Goal: Task Accomplishment & Management: Use online tool/utility

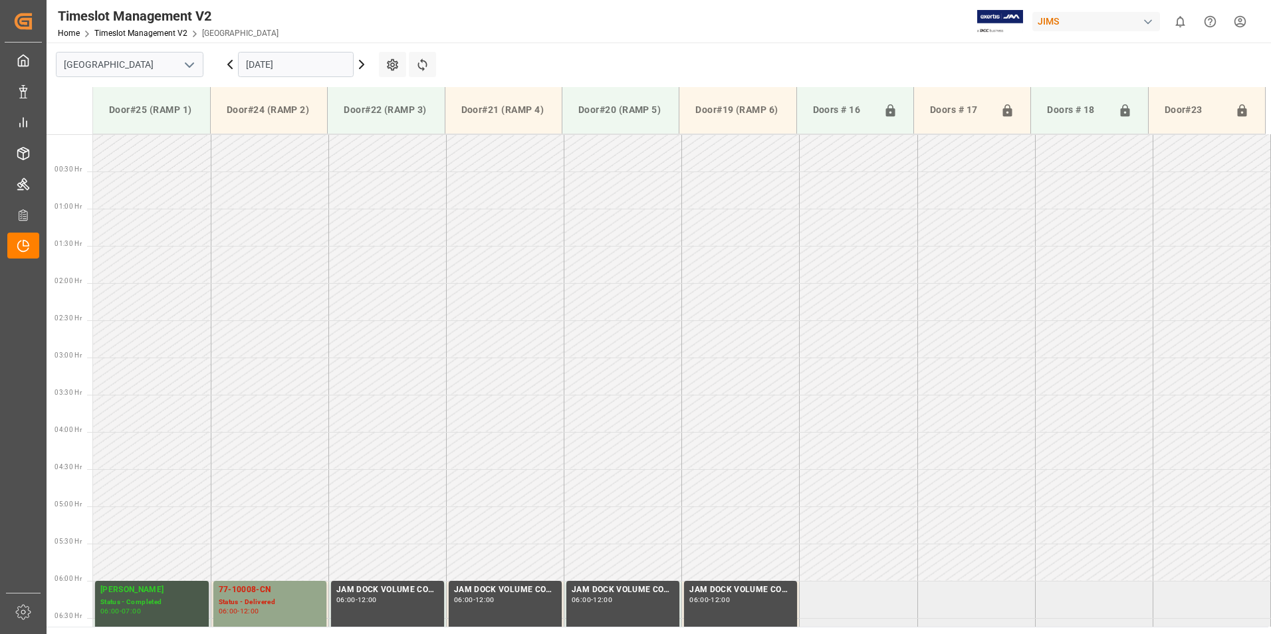
scroll to position [404, 0]
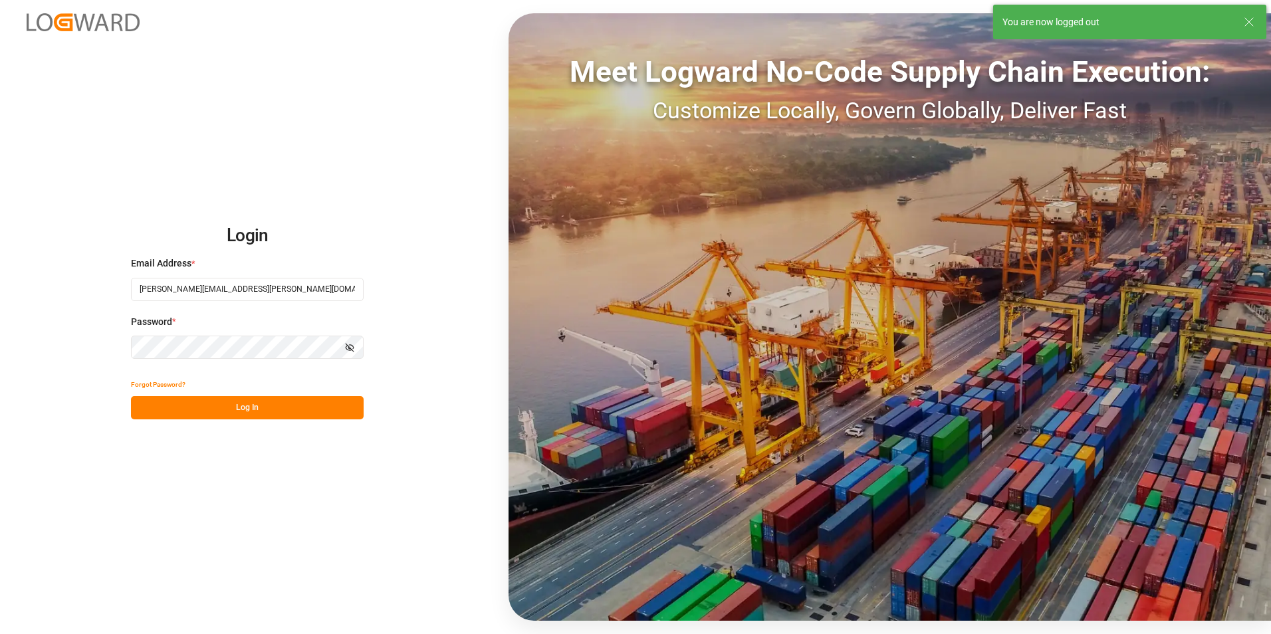
click at [227, 407] on button "Log In" at bounding box center [247, 407] width 233 height 23
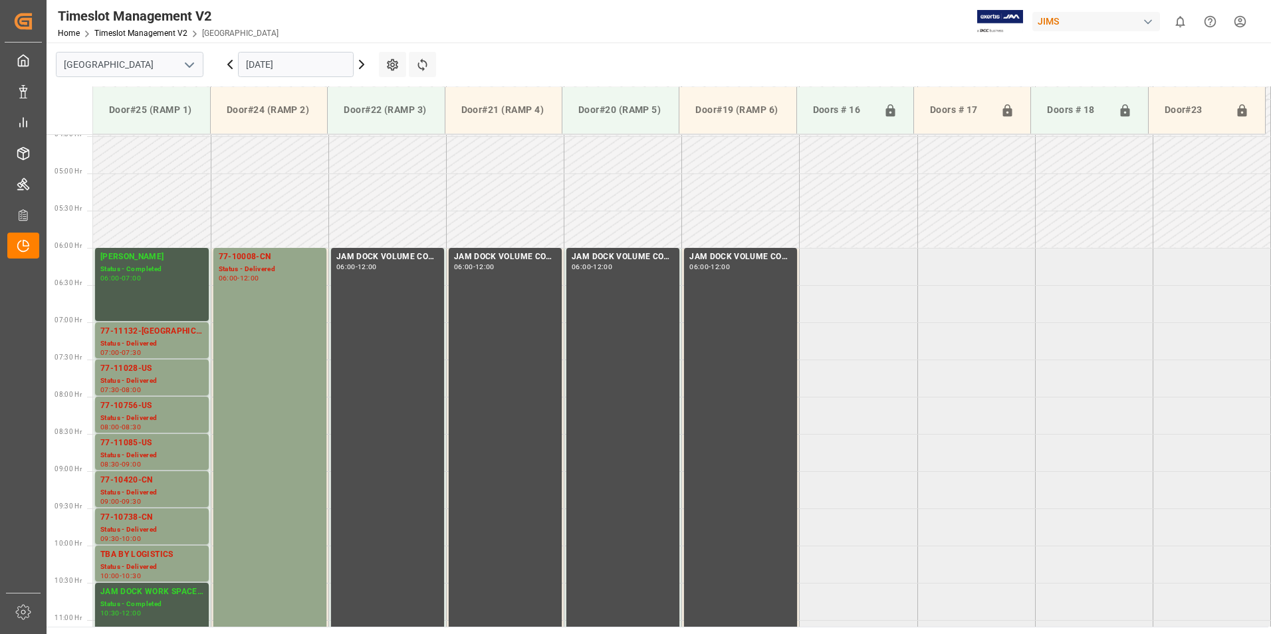
scroll to position [287, 0]
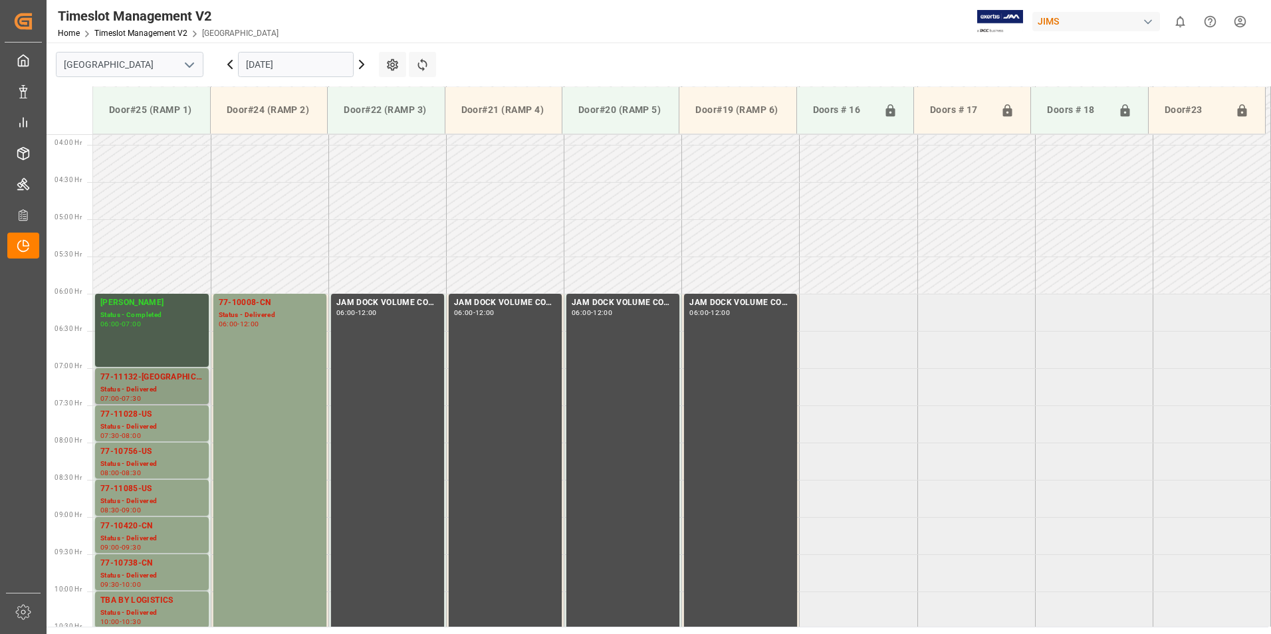
click at [135, 378] on div "77-11132-[GEOGRAPHIC_DATA]" at bounding box center [151, 377] width 103 height 13
click at [142, 422] on div "Status - Delivered" at bounding box center [151, 426] width 103 height 11
click at [152, 461] on div "Status - Delivered" at bounding box center [151, 464] width 103 height 11
click at [144, 494] on div "77-11085-US" at bounding box center [151, 488] width 103 height 13
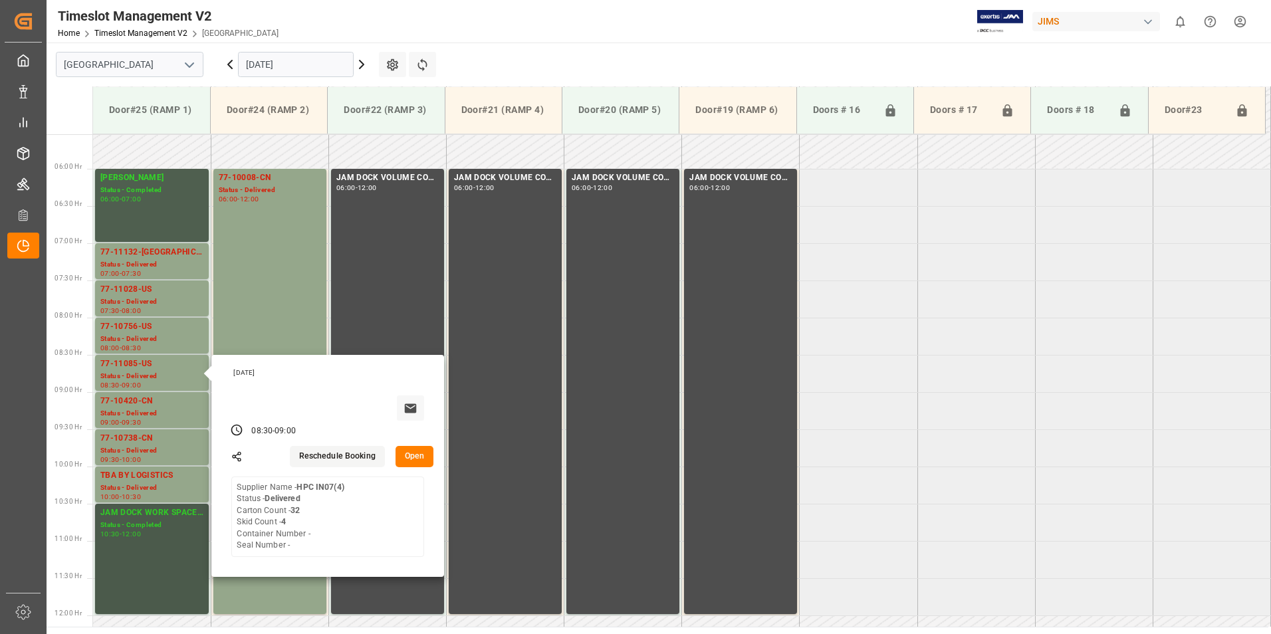
scroll to position [486, 0]
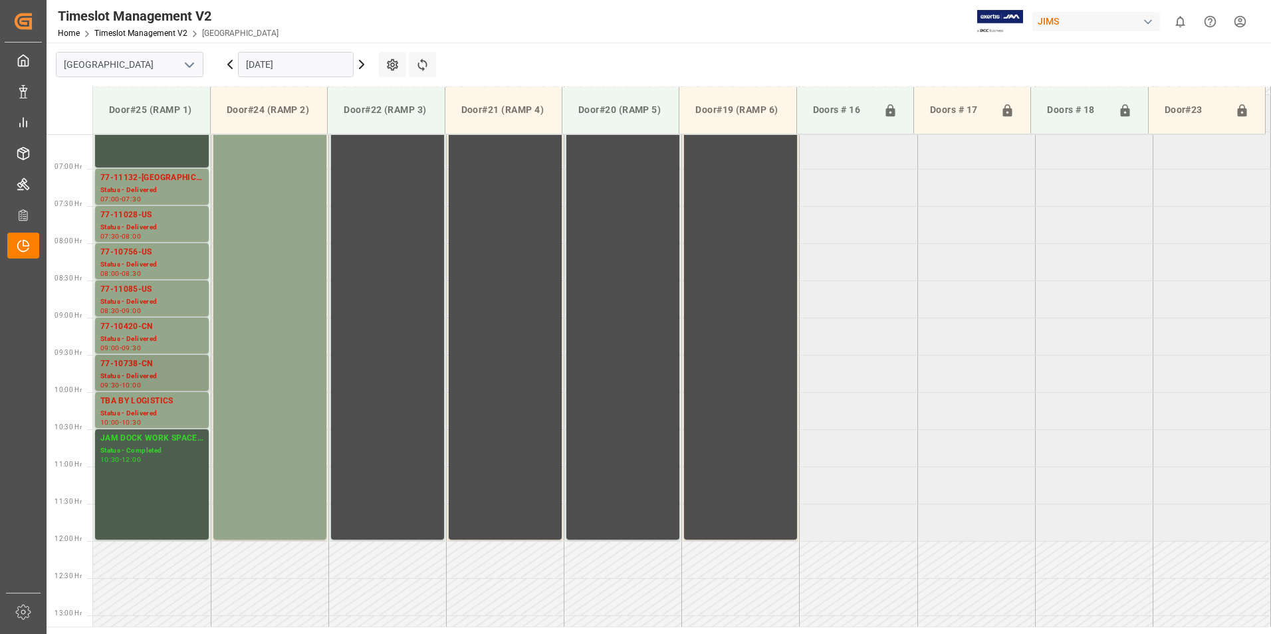
click at [138, 366] on div "77-10738-CN" at bounding box center [151, 364] width 103 height 13
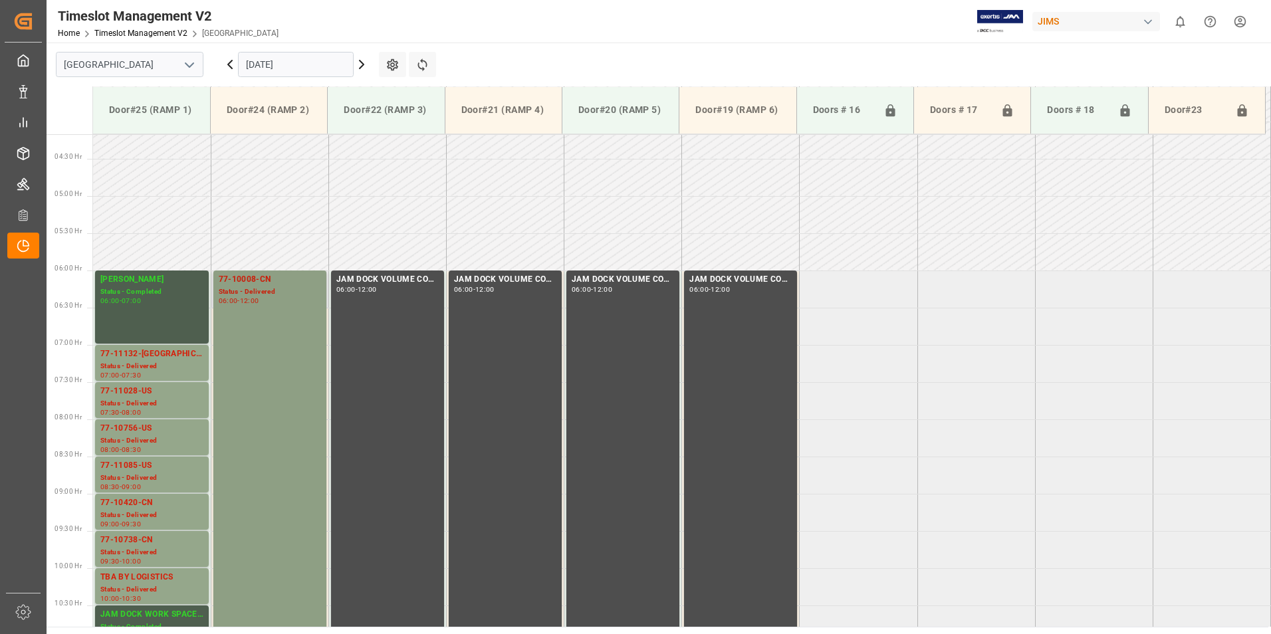
scroll to position [287, 0]
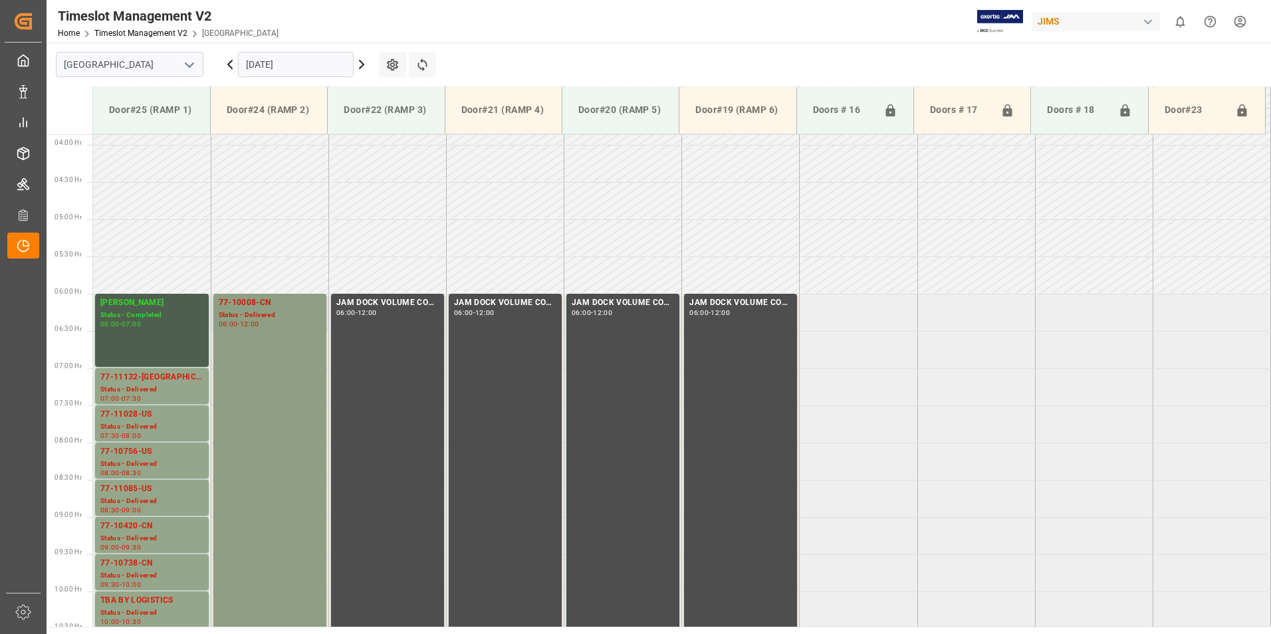
click at [249, 302] on div "77-10008-CN" at bounding box center [270, 302] width 102 height 13
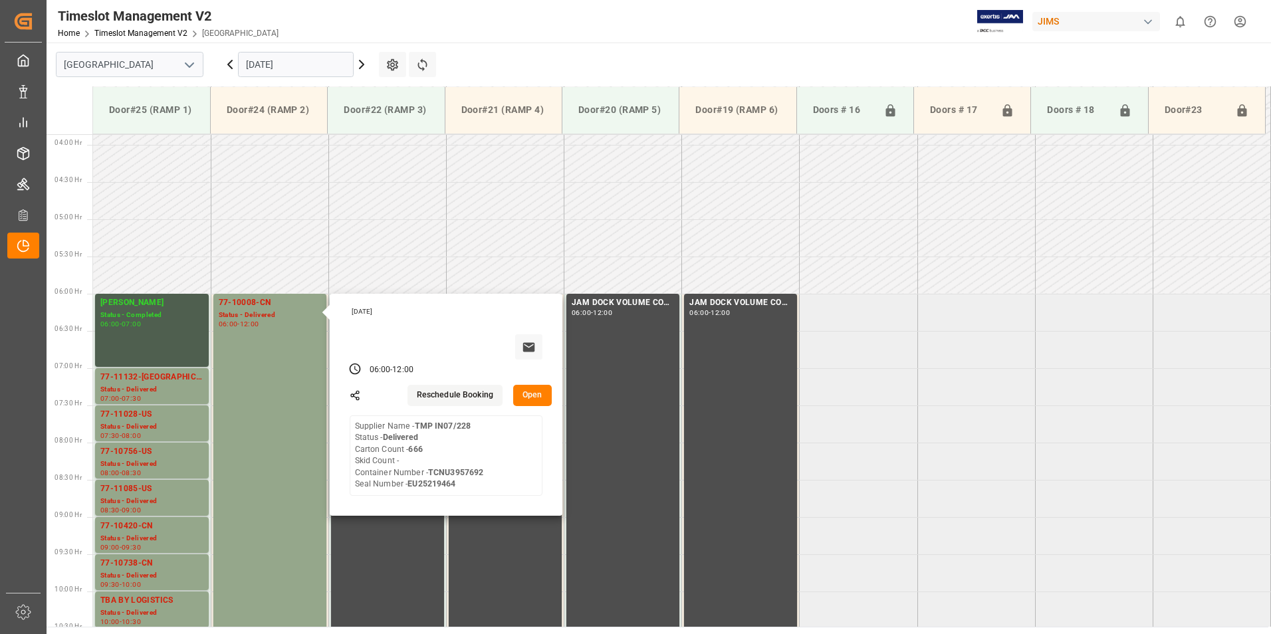
click at [262, 67] on input "[DATE]" at bounding box center [296, 64] width 116 height 25
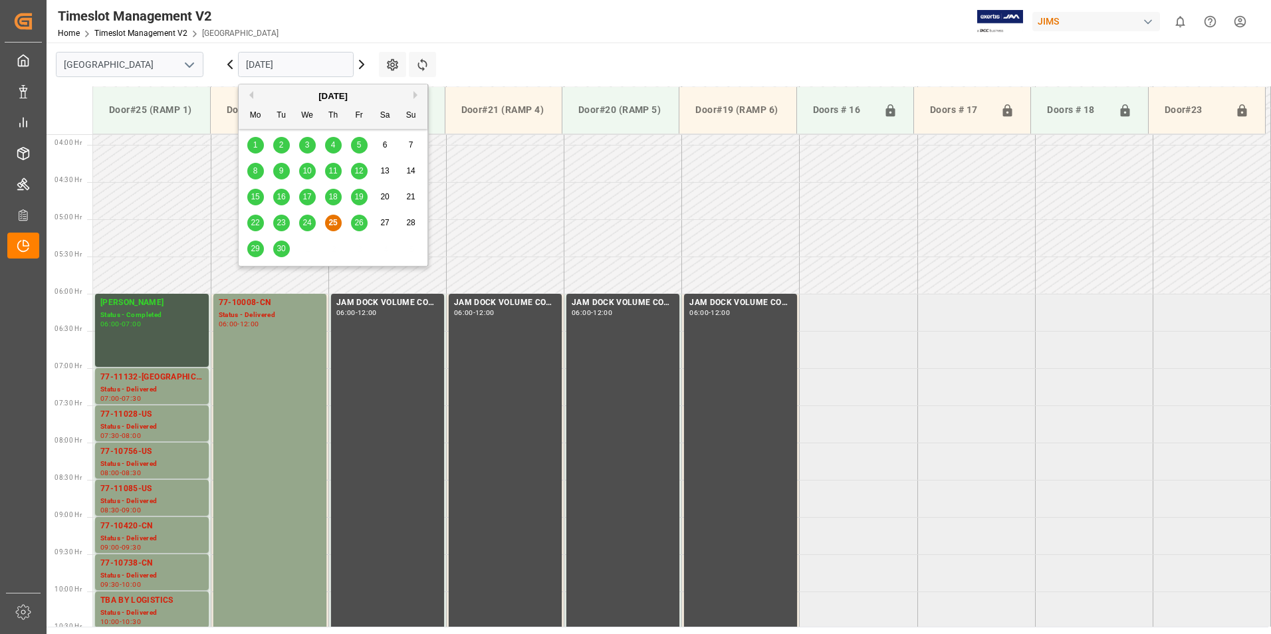
click at [358, 225] on span "26" at bounding box center [358, 222] width 9 height 9
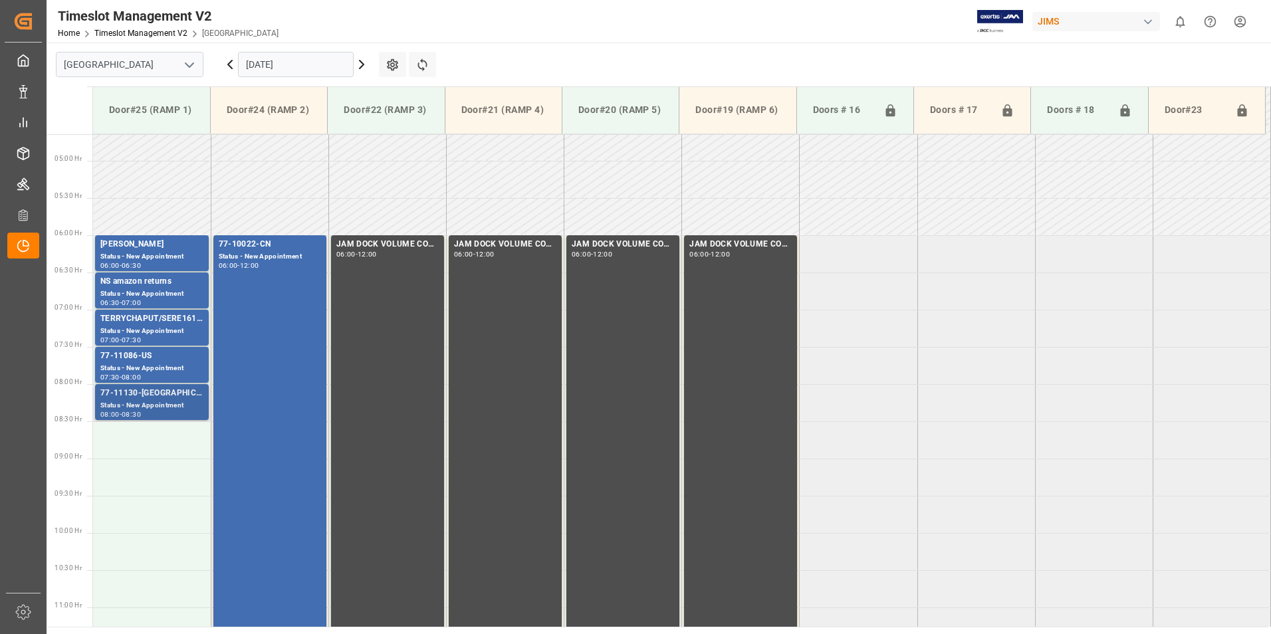
scroll to position [221, 0]
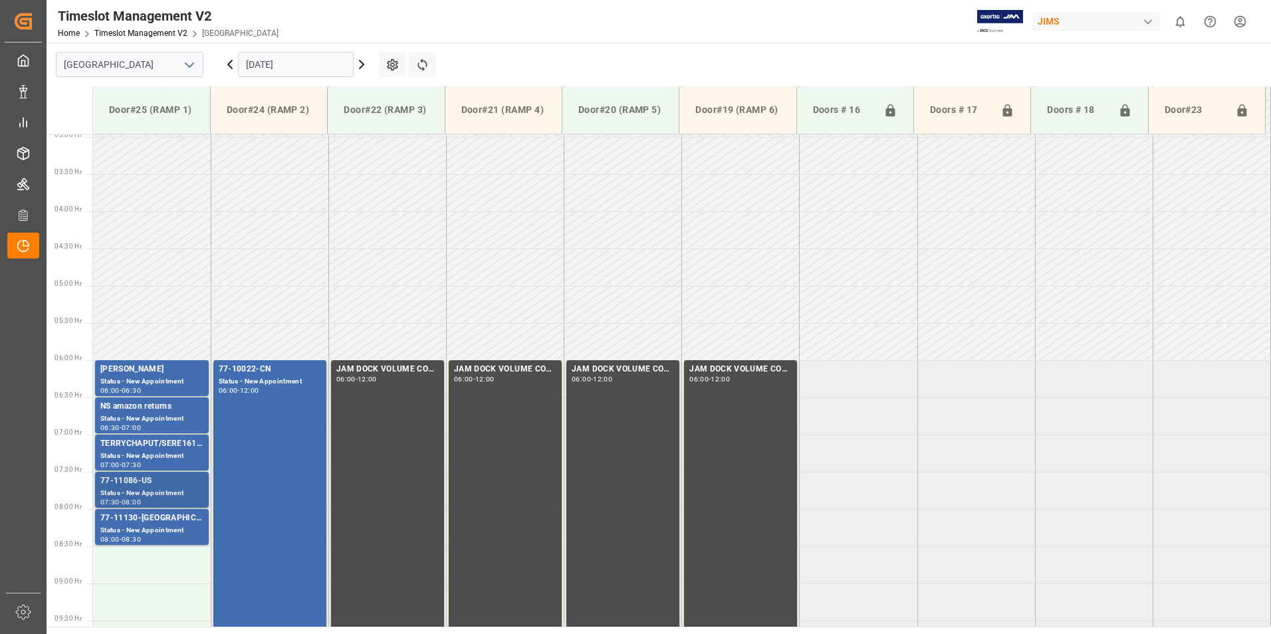
click at [134, 488] on div "Status - New Appointment" at bounding box center [151, 493] width 103 height 11
click at [128, 525] on div "Status - New Appointment" at bounding box center [151, 530] width 103 height 11
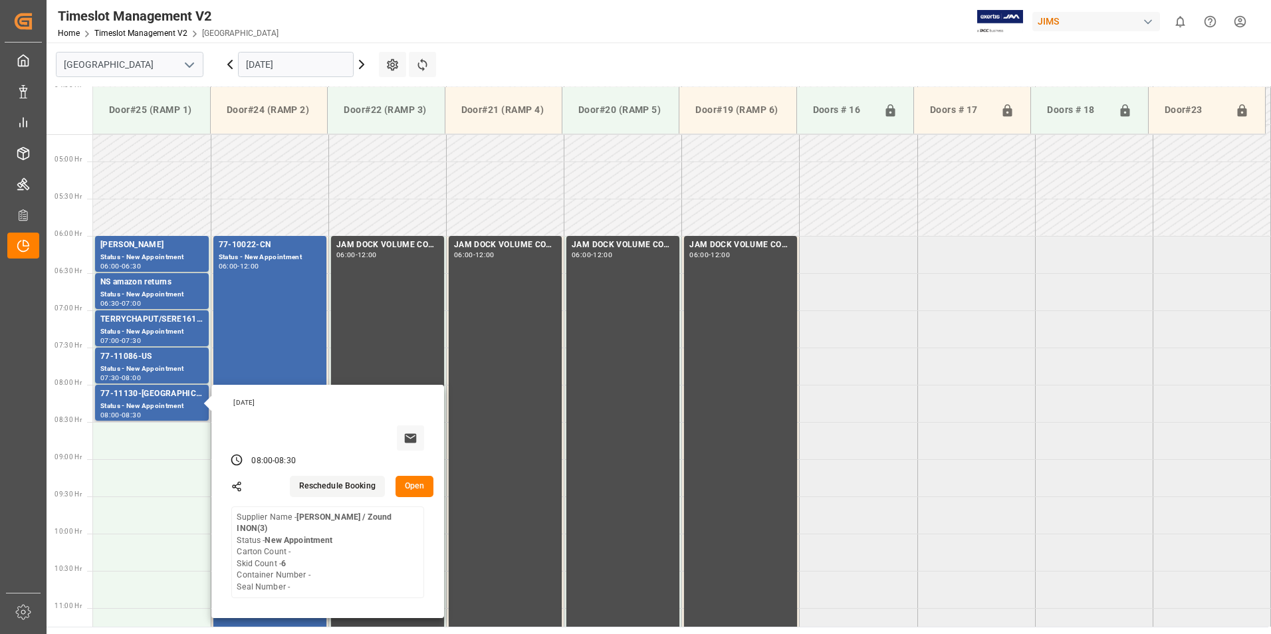
scroll to position [354, 0]
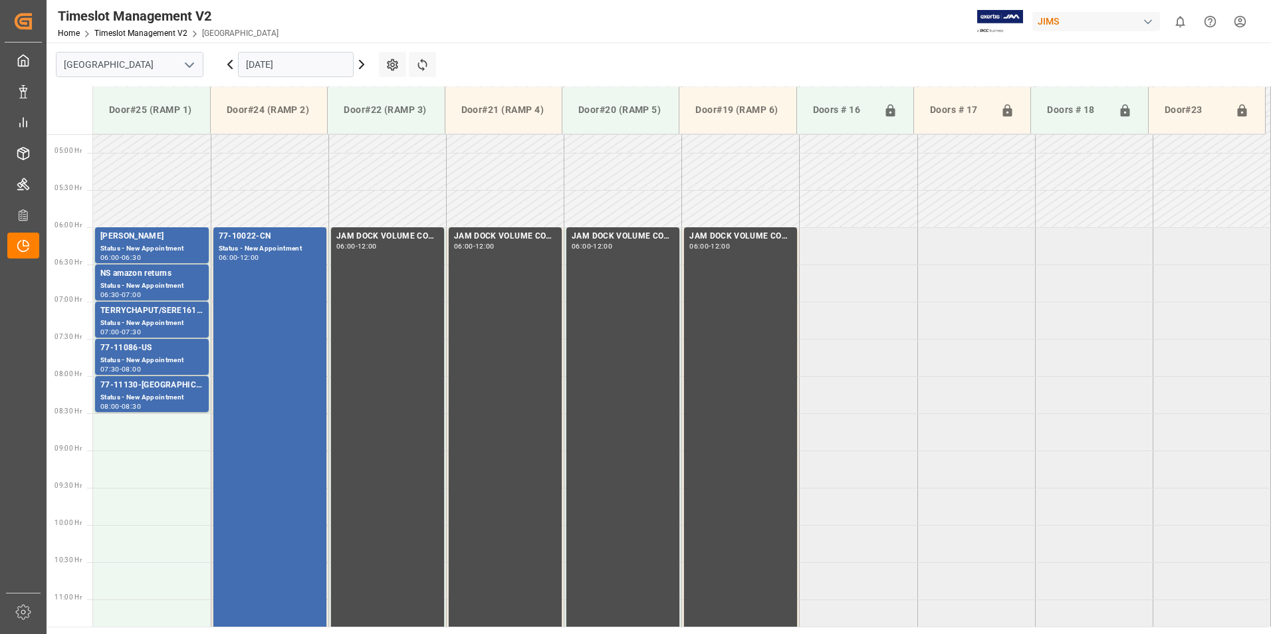
click at [261, 247] on div "Status - New Appointment" at bounding box center [270, 248] width 102 height 11
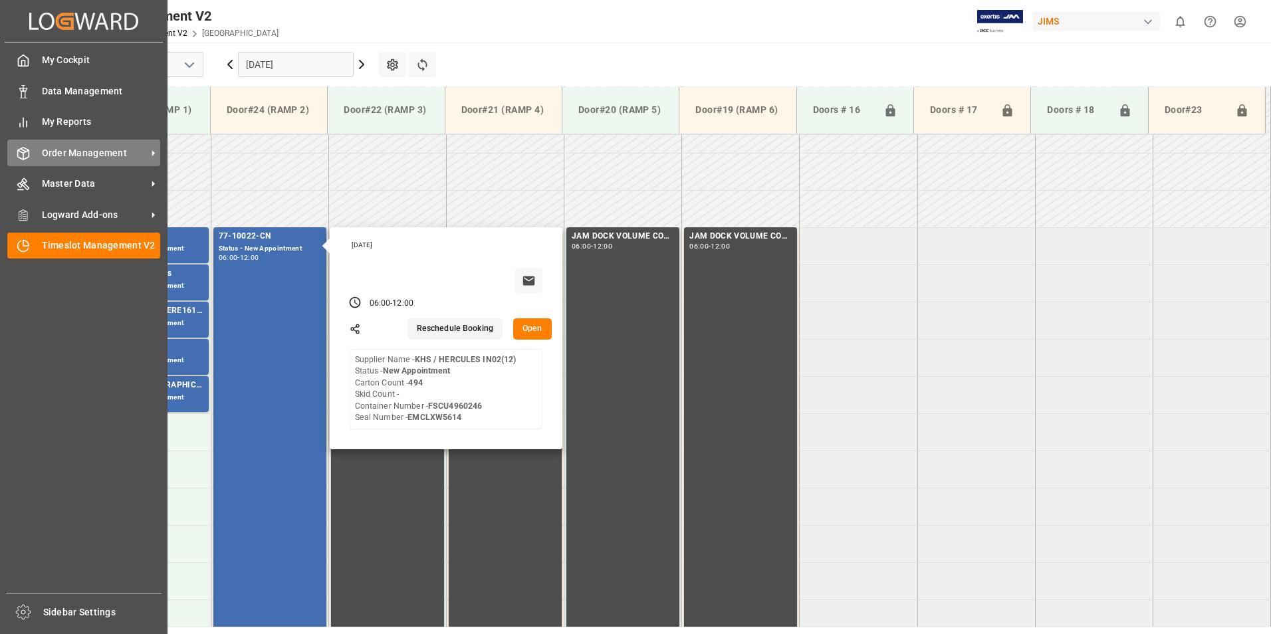
click at [90, 157] on span "Order Management" at bounding box center [94, 153] width 105 height 14
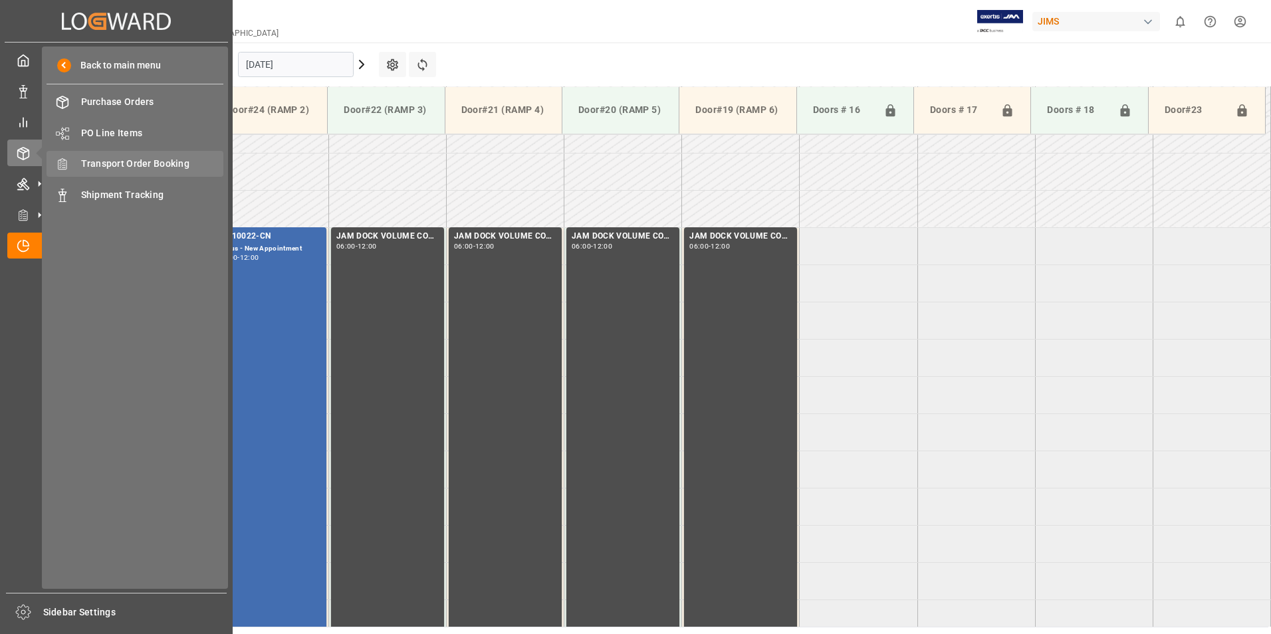
click at [127, 162] on span "Transport Order Booking" at bounding box center [152, 164] width 143 height 14
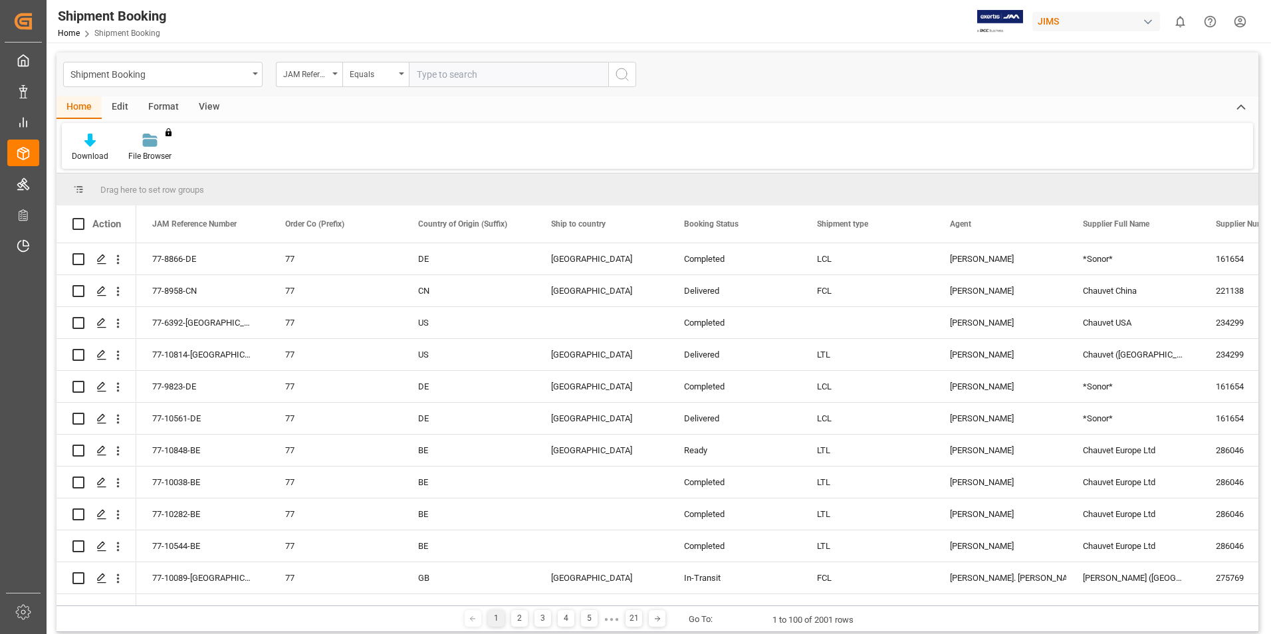
click at [441, 71] on input "text" at bounding box center [508, 74] width 199 height 25
type input "77-10527-CN"
click at [625, 74] on icon "search button" at bounding box center [622, 74] width 16 height 16
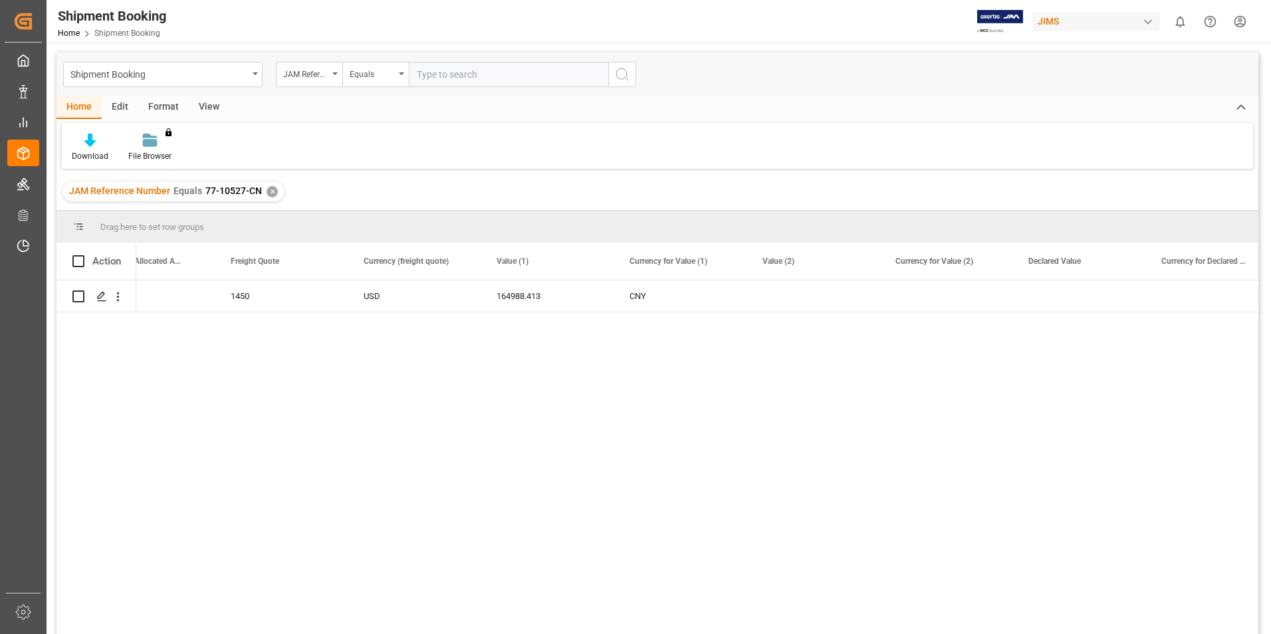
click at [421, 75] on input "text" at bounding box center [508, 74] width 199 height 25
paste input "77-10299-ID"
type input "77-10299-ID"
click at [623, 77] on icon "search button" at bounding box center [622, 74] width 16 height 16
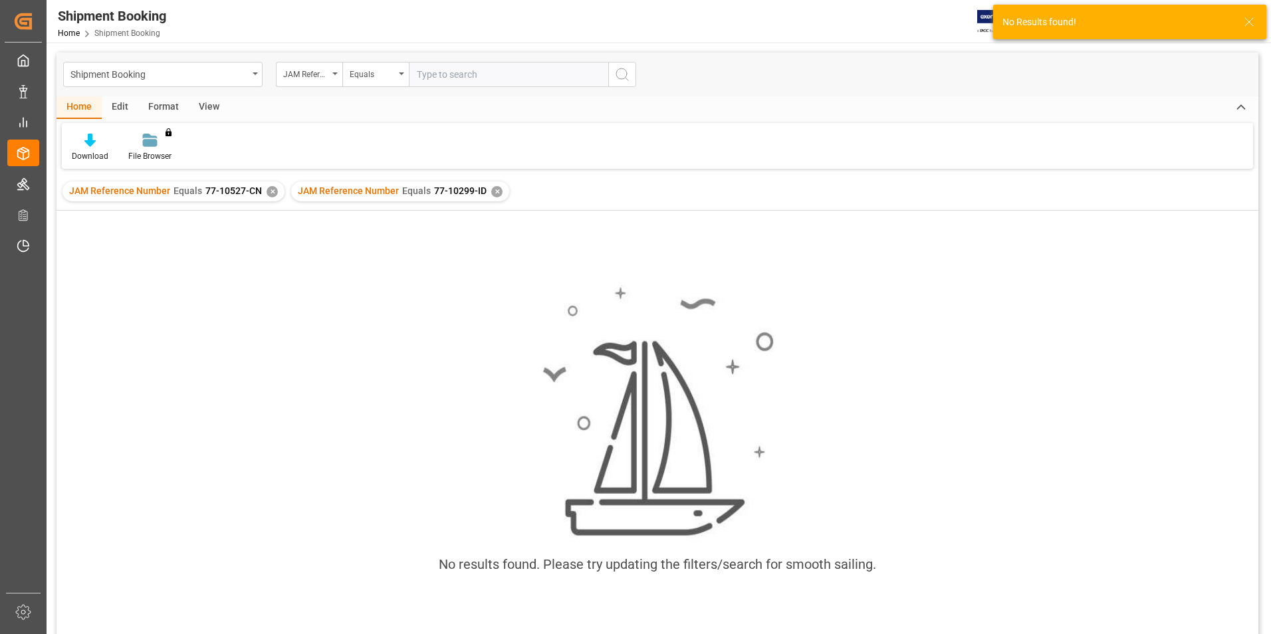
click at [266, 191] on div "✕" at bounding box center [271, 191] width 11 height 11
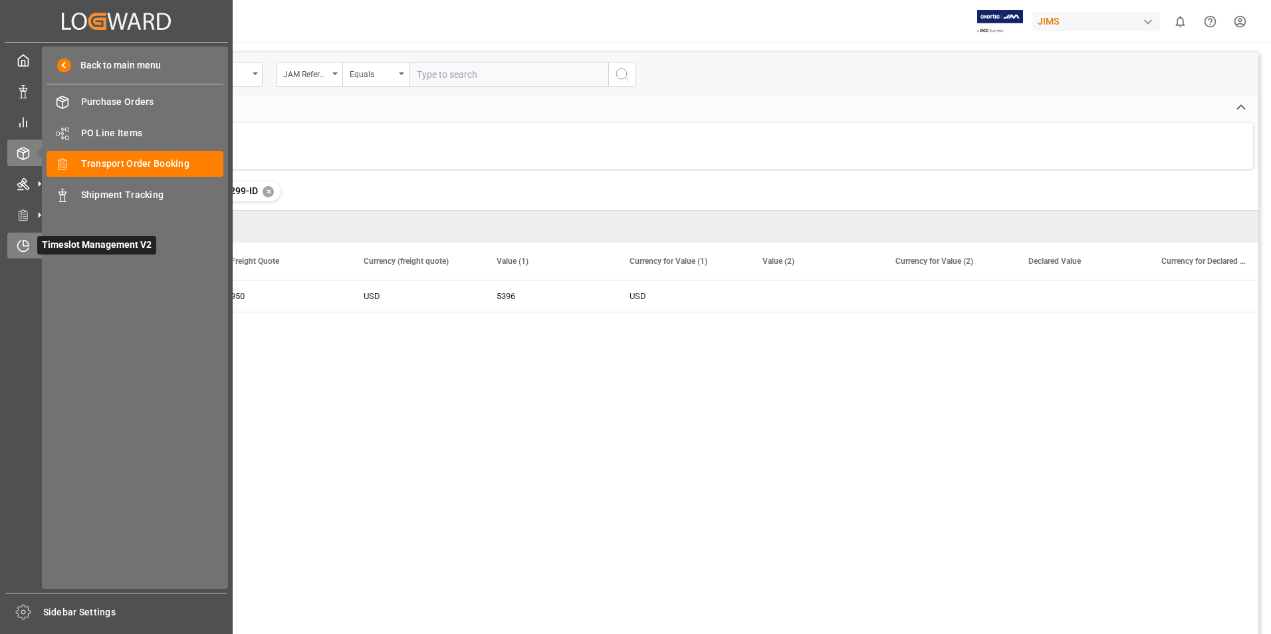
click at [65, 249] on span "Timeslot Management V2" at bounding box center [96, 245] width 119 height 19
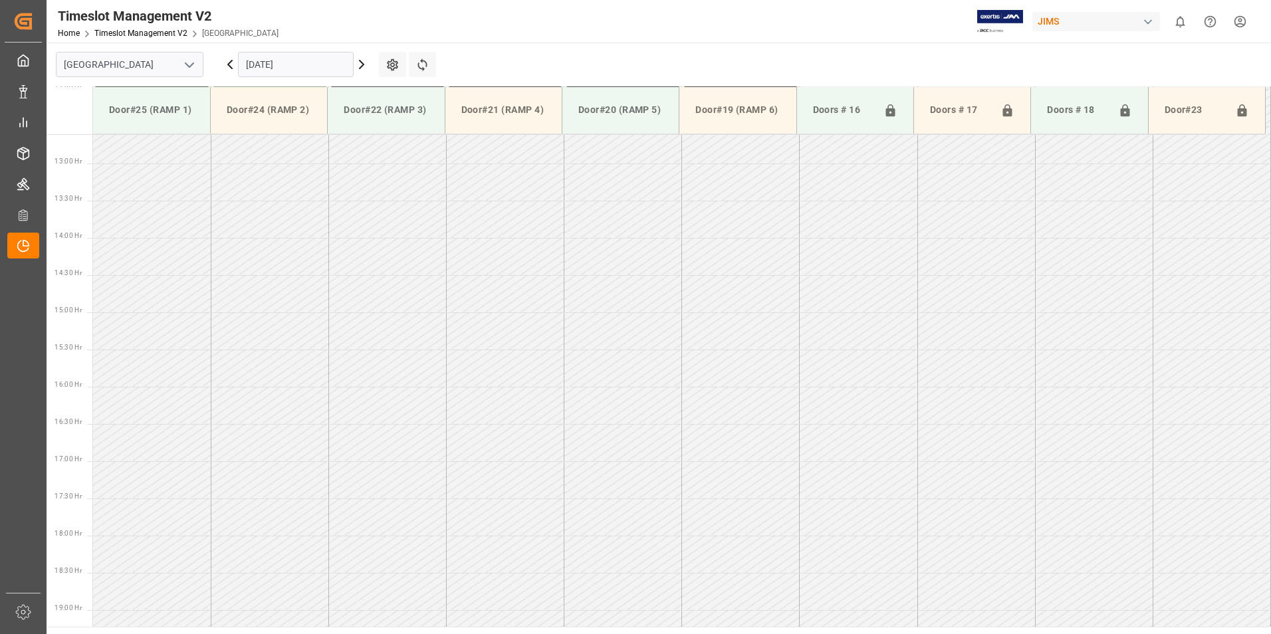
scroll to position [960, 0]
click at [274, 62] on input "[DATE]" at bounding box center [296, 64] width 116 height 25
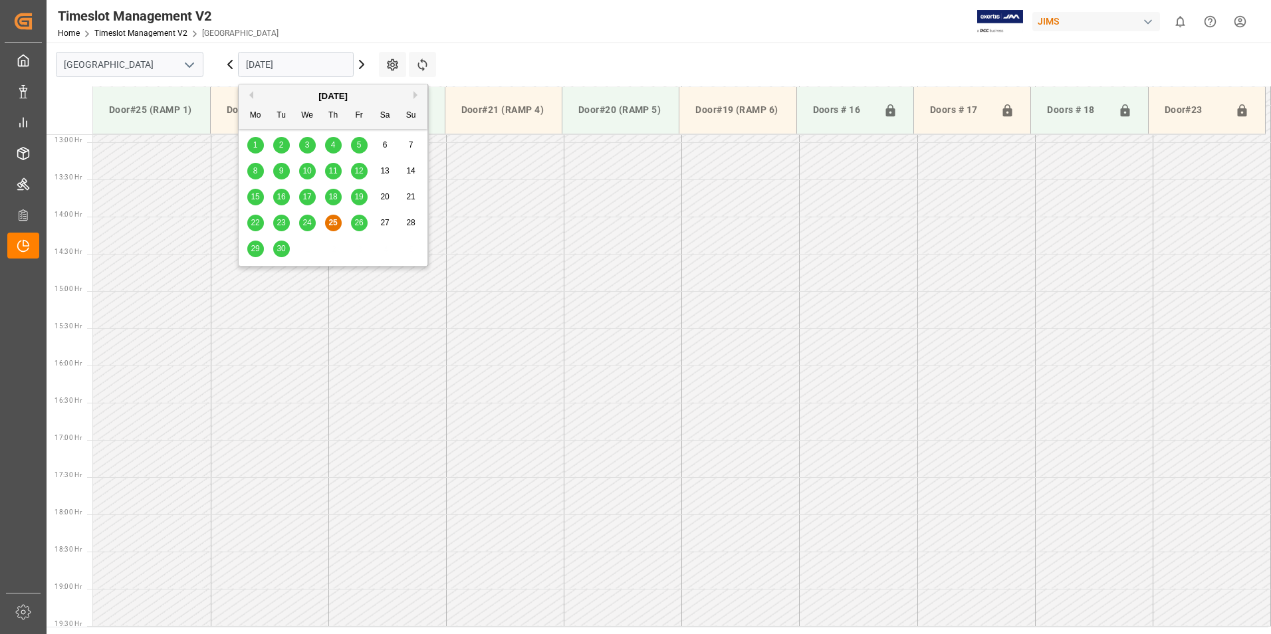
click at [255, 169] on span "8" at bounding box center [255, 170] width 5 height 9
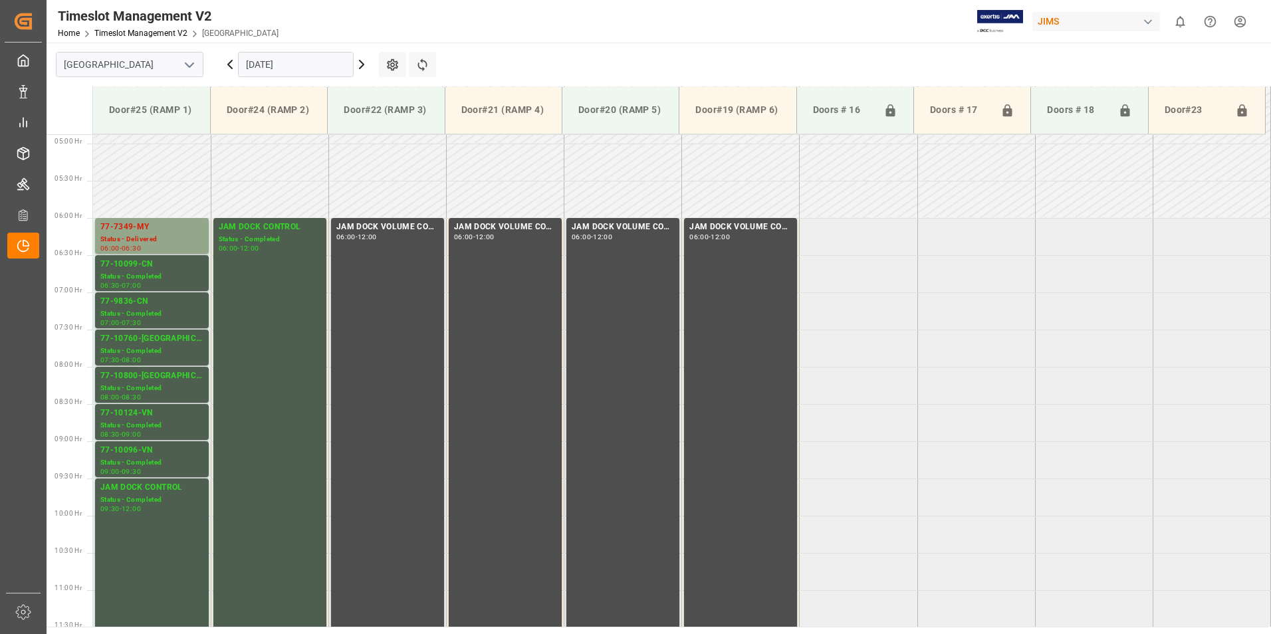
scroll to position [362, 0]
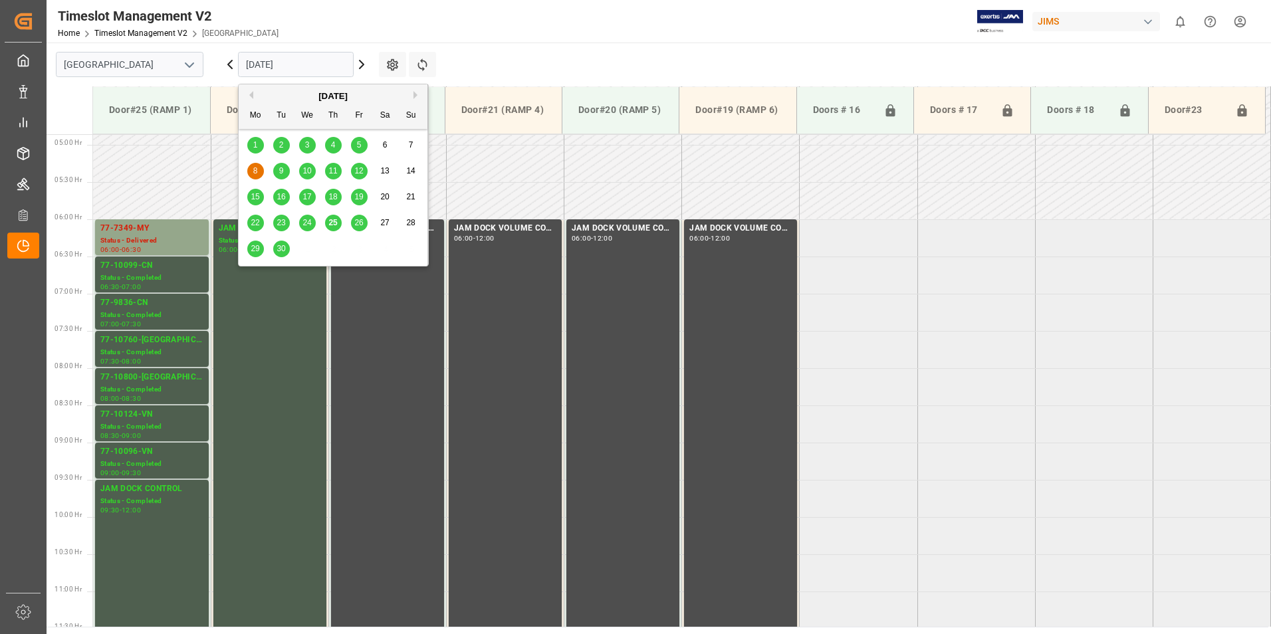
click at [268, 62] on input "[DATE]" at bounding box center [296, 64] width 116 height 25
click at [279, 171] on span "9" at bounding box center [281, 170] width 5 height 9
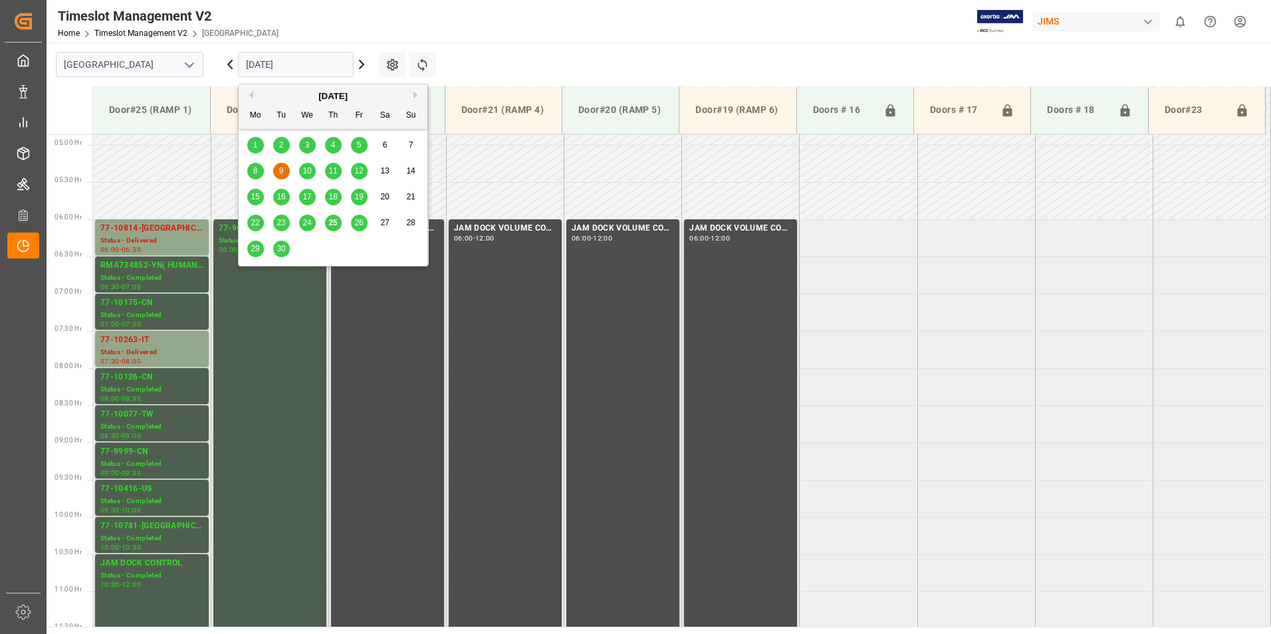
click at [269, 55] on input "[DATE]" at bounding box center [296, 64] width 116 height 25
click at [251, 171] on div "8" at bounding box center [255, 171] width 17 height 16
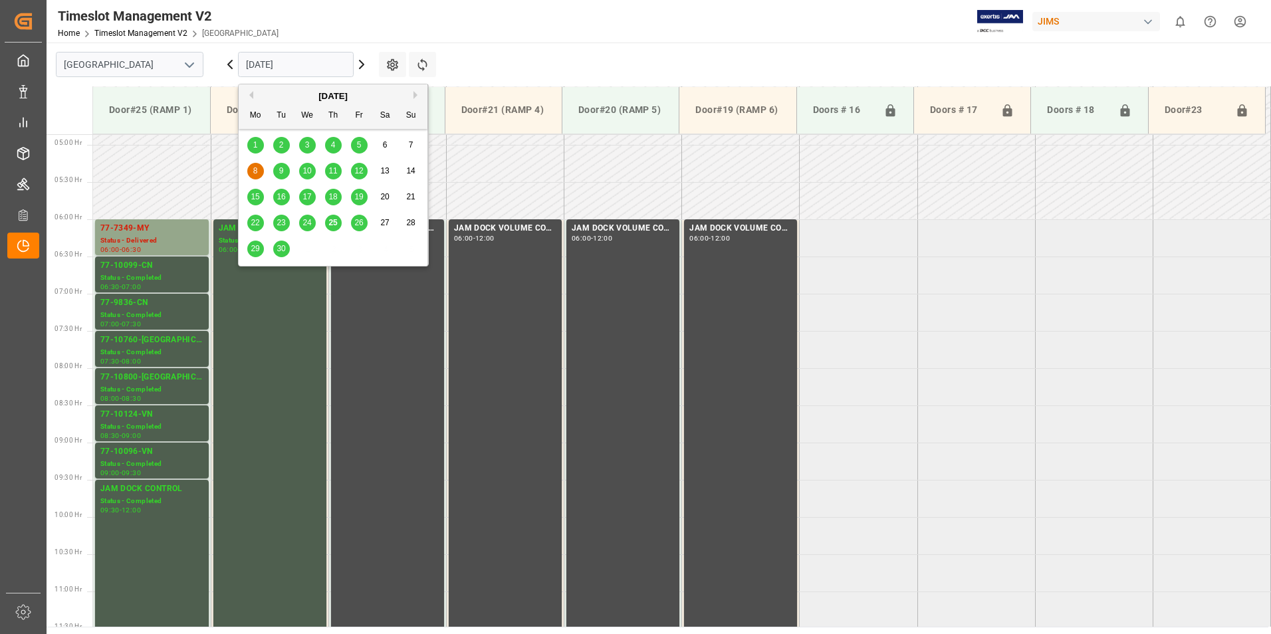
click at [271, 64] on input "[DATE]" at bounding box center [296, 64] width 116 height 25
click at [358, 143] on span "5" at bounding box center [359, 144] width 5 height 9
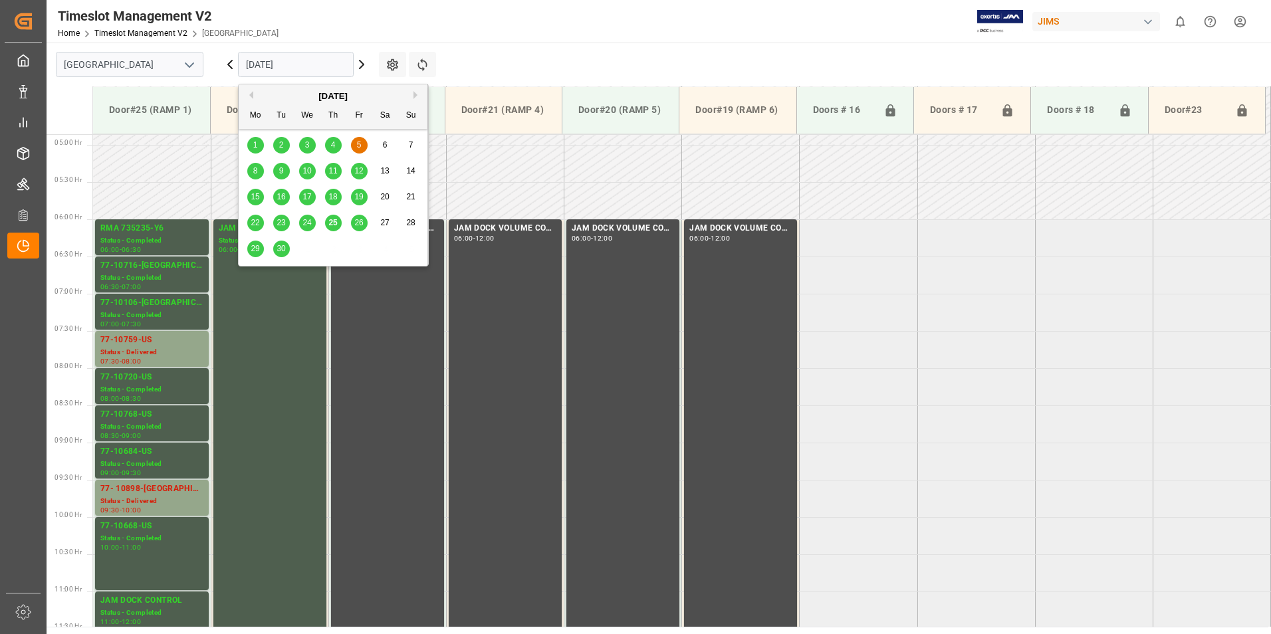
click at [287, 70] on input "[DATE]" at bounding box center [296, 64] width 116 height 25
click at [334, 224] on span "25" at bounding box center [332, 222] width 9 height 9
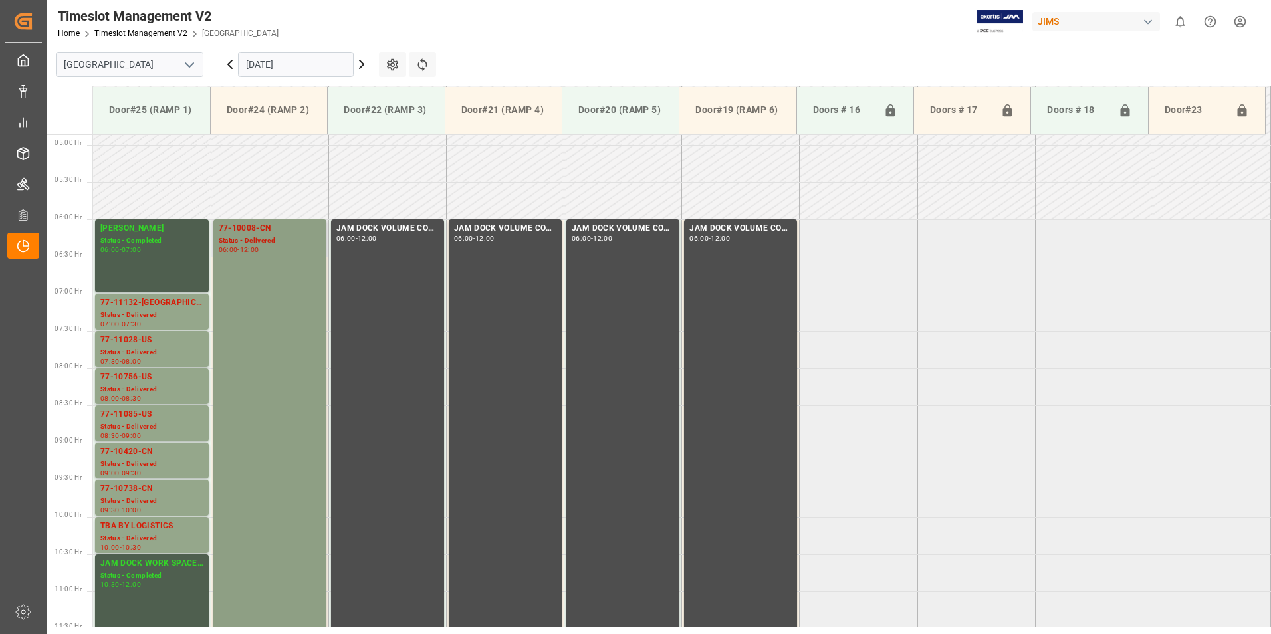
click at [250, 226] on div "77-10008-CN" at bounding box center [270, 228] width 102 height 13
click at [129, 486] on div "77-10738-CN" at bounding box center [151, 488] width 103 height 13
click at [138, 445] on div "77-10420-CN" at bounding box center [151, 451] width 103 height 13
click at [140, 416] on div "77-11085-US" at bounding box center [151, 414] width 103 height 13
click at [134, 380] on div "77-10756-US" at bounding box center [151, 377] width 103 height 13
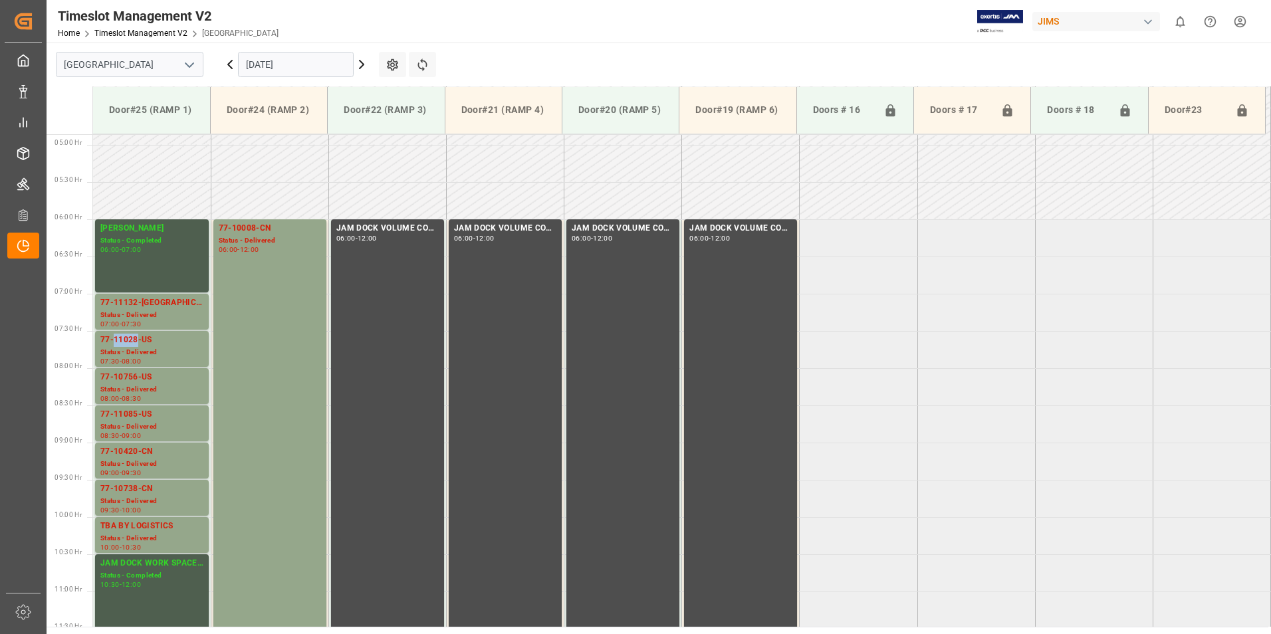
click at [130, 344] on div "77-11028-US" at bounding box center [151, 340] width 103 height 13
click at [136, 306] on div "77-11132-[GEOGRAPHIC_DATA]" at bounding box center [151, 302] width 103 height 13
